Goal: Navigation & Orientation: Find specific page/section

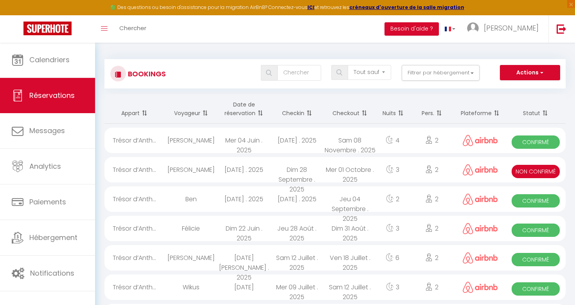
select select "not_cancelled"
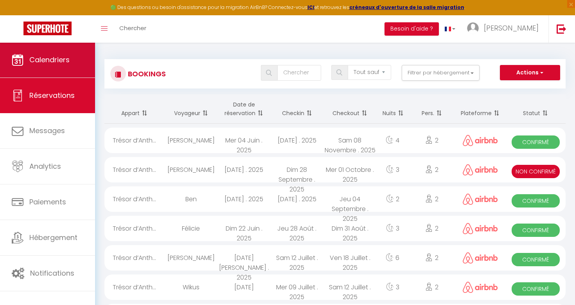
click at [45, 70] on link "Calendriers" at bounding box center [47, 59] width 95 height 35
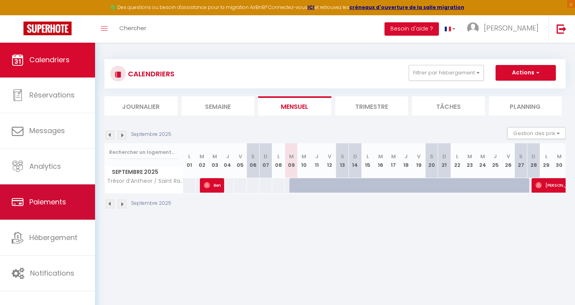
click at [53, 206] on span "Paiements" at bounding box center [47, 202] width 37 height 10
select select "2"
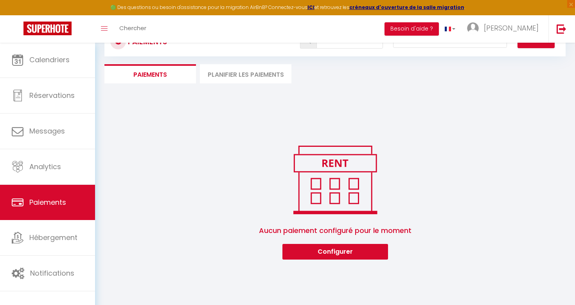
scroll to position [34, 0]
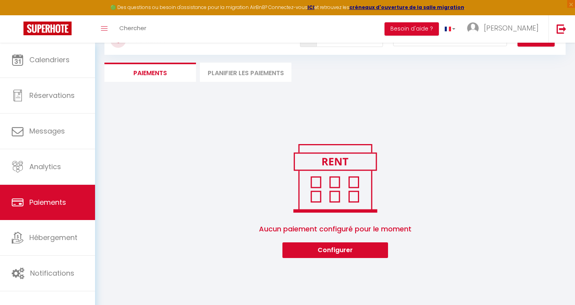
click at [237, 76] on li "Planifier les paiements" at bounding box center [246, 72] width 92 height 19
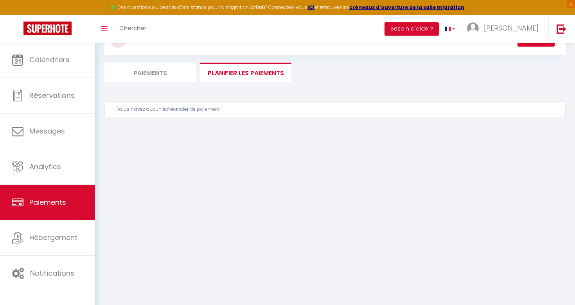
click at [172, 81] on li "Paiements" at bounding box center [150, 72] width 92 height 19
select select "2"
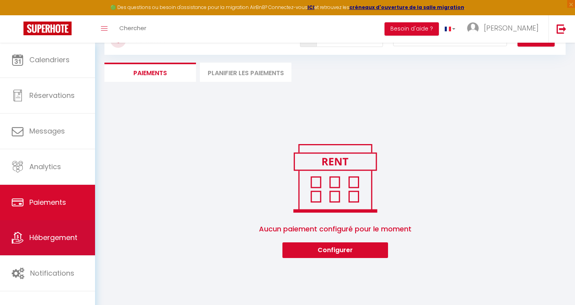
click at [72, 244] on link "Hébergement" at bounding box center [47, 237] width 95 height 35
